Goal: Task Accomplishment & Management: Use online tool/utility

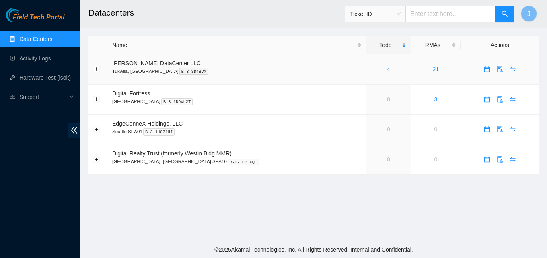
click at [387, 68] on link "4" at bounding box center [388, 69] width 3 height 6
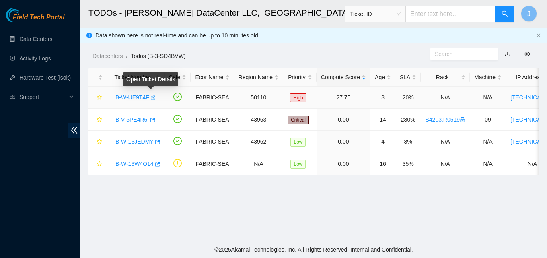
click at [151, 98] on icon "button" at bounding box center [153, 98] width 6 height 6
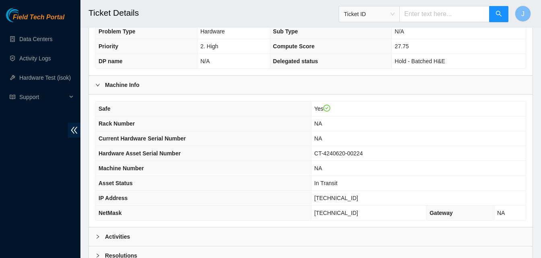
scroll to position [201, 0]
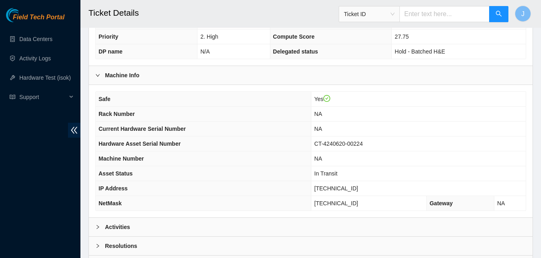
drag, startPoint x: 194, startPoint y: 223, endPoint x: 298, endPoint y: 148, distance: 128.1
click at [194, 223] on div "Activities" at bounding box center [310, 226] width 443 height 18
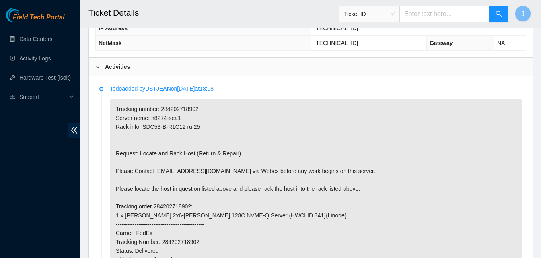
scroll to position [362, 0]
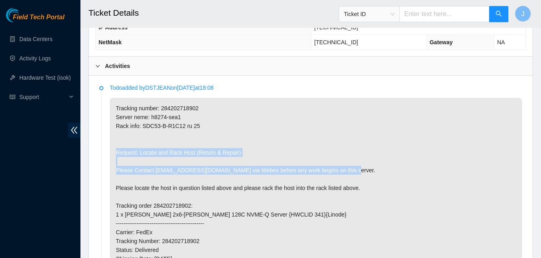
drag, startPoint x: 248, startPoint y: 135, endPoint x: 271, endPoint y: 175, distance: 45.9
click at [271, 175] on p "Tracking number: 284202718902 Server neme: h8274-sea1 Rack info: SDC53-B-R1C12 …" at bounding box center [316, 223] width 412 height 251
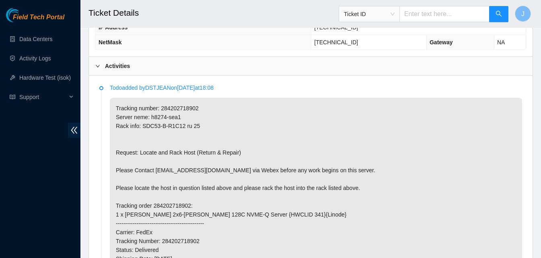
click at [388, 191] on p "Tracking number: 284202718902 Server neme: h8274-sea1 Rack info: SDC53-B-R1C12 …" at bounding box center [316, 223] width 412 height 251
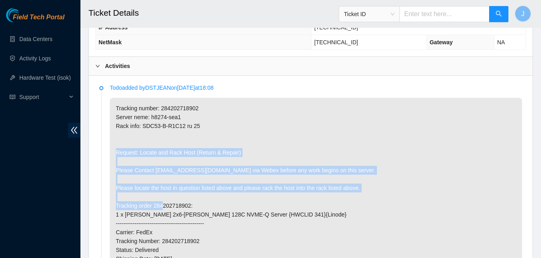
drag, startPoint x: 395, startPoint y: 202, endPoint x: 227, endPoint y: 133, distance: 181.7
click at [227, 133] on p "Tracking number: 284202718902 Server neme: h8274-sea1 Rack info: SDC53-B-R1C12 …" at bounding box center [316, 223] width 412 height 251
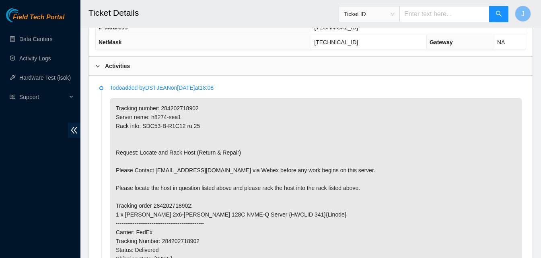
click at [226, 138] on p "Tracking number: 284202718902 Server neme: h8274-sea1 Rack info: SDC53-B-R1C12 …" at bounding box center [316, 223] width 412 height 251
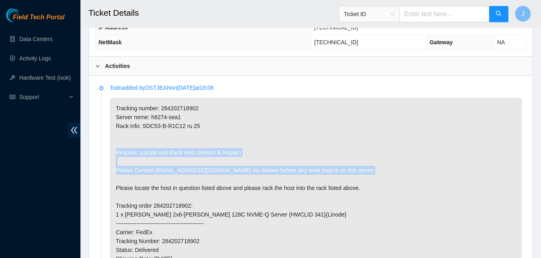
drag, startPoint x: 226, startPoint y: 138, endPoint x: 252, endPoint y: 176, distance: 46.5
click at [252, 176] on p "Tracking number: 284202718902 Server neme: h8274-sea1 Rack info: SDC53-B-R1C12 …" at bounding box center [316, 223] width 412 height 251
drag, startPoint x: 252, startPoint y: 175, endPoint x: 244, endPoint y: 160, distance: 16.7
click at [244, 160] on p "Tracking number: 284202718902 Server neme: h8274-sea1 Rack info: SDC53-B-R1C12 …" at bounding box center [316, 223] width 412 height 251
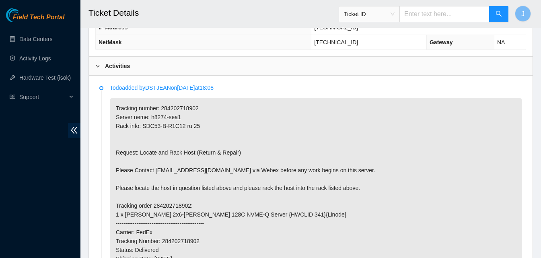
click at [244, 158] on p "Tracking number: 284202718902 Server neme: h8274-sea1 Rack info: SDC53-B-R1C12 …" at bounding box center [316, 223] width 412 height 251
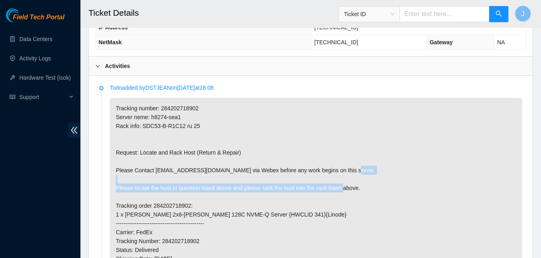
drag, startPoint x: 239, startPoint y: 175, endPoint x: 249, endPoint y: 197, distance: 24.5
click at [249, 197] on p "Tracking number: 284202718902 Server neme: h8274-sea1 Rack info: SDC53-B-R1C12 …" at bounding box center [316, 223] width 412 height 251
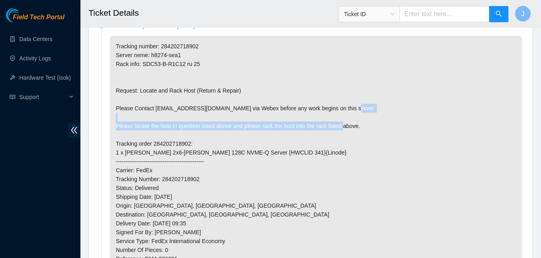
scroll to position [442, 0]
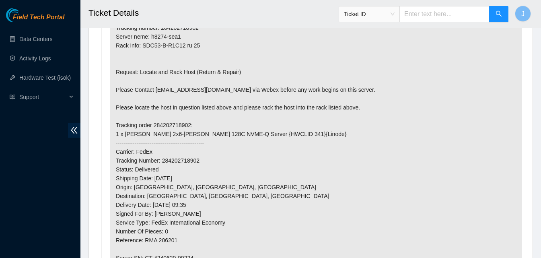
click at [265, 161] on p "Tracking number: 284202718902 Server neme: h8274-sea1 Rack info: SDC53-B-R1C12 …" at bounding box center [316, 142] width 412 height 251
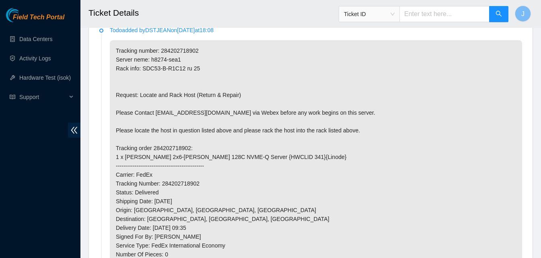
scroll to position [402, 0]
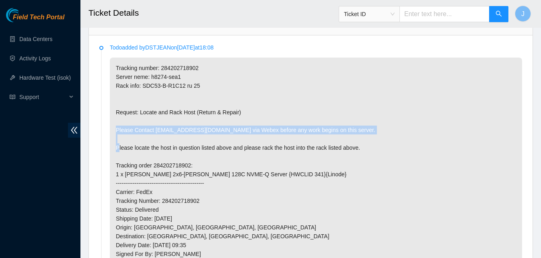
drag, startPoint x: 143, startPoint y: 145, endPoint x: 282, endPoint y: 94, distance: 147.6
click at [313, 115] on p "Tracking number: 284202718902 Server neme: h8274-sea1 Rack info: SDC53-B-R1C12 …" at bounding box center [316, 182] width 412 height 251
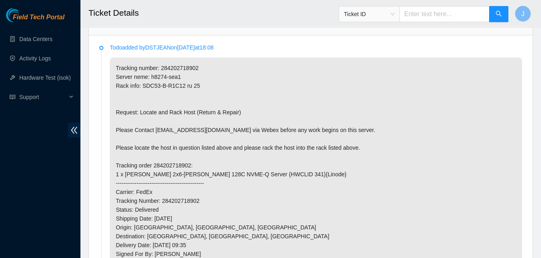
click at [176, 164] on p "Tracking number: 284202718902 Server neme: h8274-sea1 Rack info: SDC53-B-R1C12 …" at bounding box center [316, 182] width 412 height 251
